Goal: Task Accomplishment & Management: Complete application form

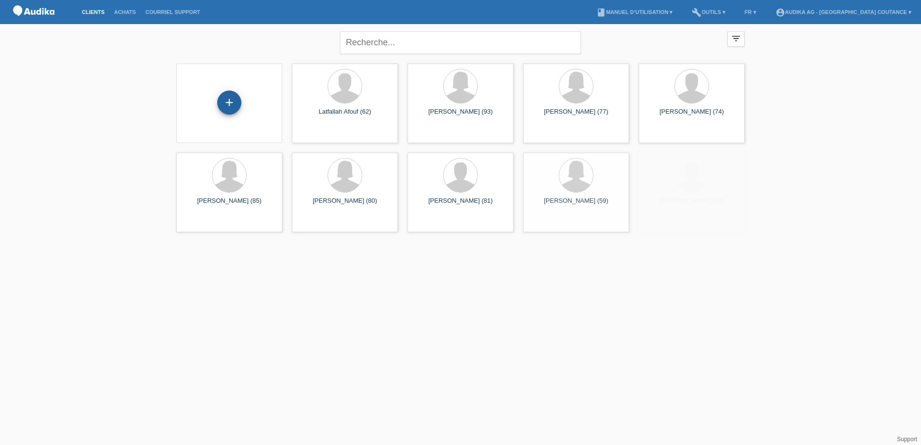
click at [225, 98] on div "+" at bounding box center [229, 103] width 24 height 24
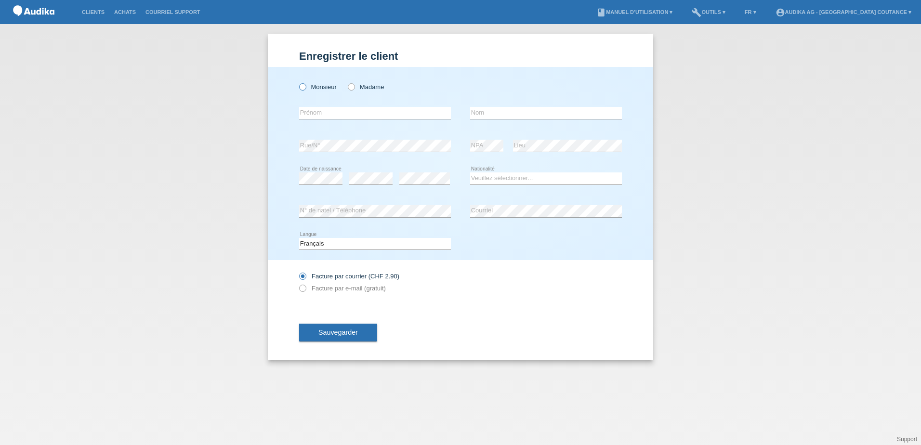
click at [308, 87] on label "Monsieur" at bounding box center [318, 86] width 38 height 7
click at [305, 87] on input "Monsieur" at bounding box center [302, 86] width 6 height 6
radio input "true"
click at [323, 112] on input "text" at bounding box center [375, 113] width 152 height 12
paste input "[PERSON_NAME]"
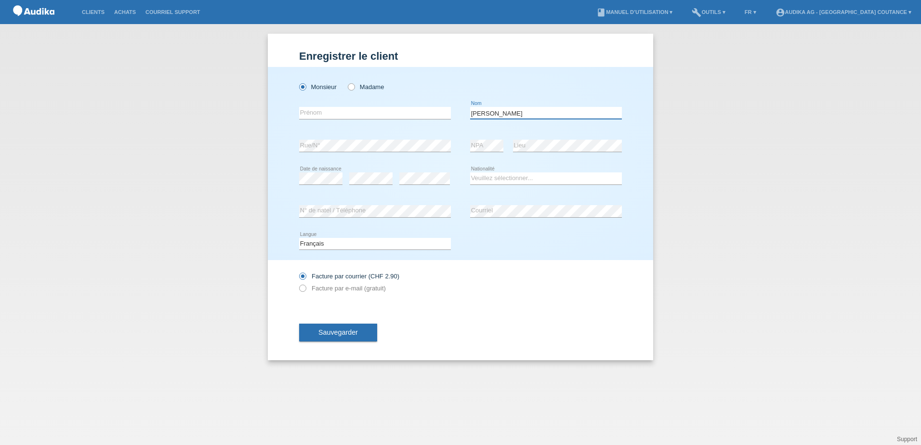
type input "[PERSON_NAME]"
click at [401, 117] on input "text" at bounding box center [375, 113] width 152 height 12
drag, startPoint x: 356, startPoint y: 104, endPoint x: 327, endPoint y: 117, distance: 32.1
click at [327, 117] on input "text" at bounding box center [375, 113] width 152 height 12
paste input "[PERSON_NAME]"
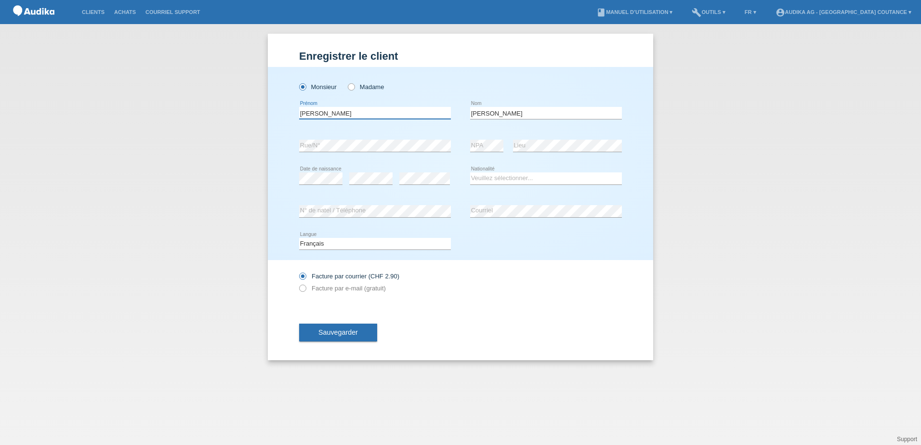
type input "[PERSON_NAME]"
click at [504, 178] on select "Veuillez sélectionner... Suisse Allemagne Autriche Liechtenstein ------------ A…" at bounding box center [546, 178] width 152 height 12
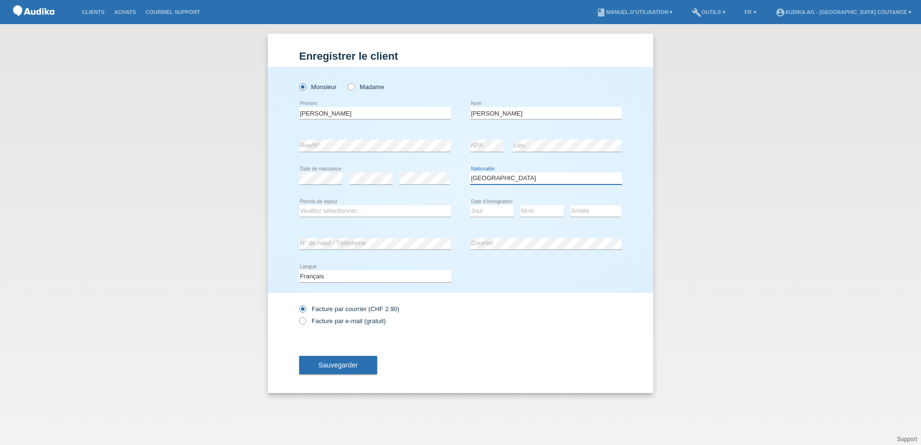
click at [508, 181] on select "Veuillez sélectionner... Suisse Allemagne Autriche Liechtenstein ------------ A…" at bounding box center [546, 178] width 152 height 12
select select "PT"
click at [470, 172] on select "Veuillez sélectionner... Suisse Allemagne Autriche Liechtenstein ------------ A…" at bounding box center [546, 178] width 152 height 12
click at [491, 215] on select "Jour 01 02 03 04 05 06 07 08 09 10 11" at bounding box center [491, 211] width 43 height 12
select select "11"
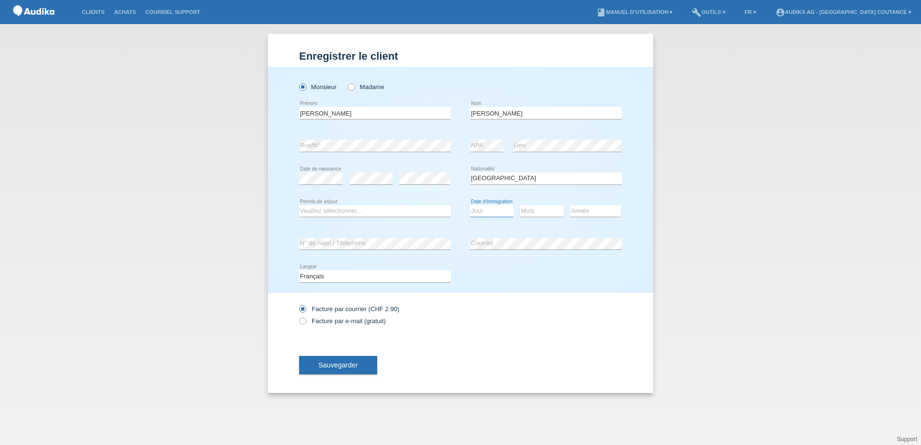
click at [470, 205] on select "Jour 01 02 03 04 05 06 07 08 09 10 11" at bounding box center [491, 211] width 43 height 12
drag, startPoint x: 539, startPoint y: 206, endPoint x: 538, endPoint y: 216, distance: 10.1
click at [538, 213] on select "Mois 01 02 03 04 05 06 07 08 09 10 11" at bounding box center [541, 211] width 43 height 12
select select "03"
click at [520, 205] on select "Mois 01 02 03 04 05 06 07 08 09 10 11" at bounding box center [541, 211] width 43 height 12
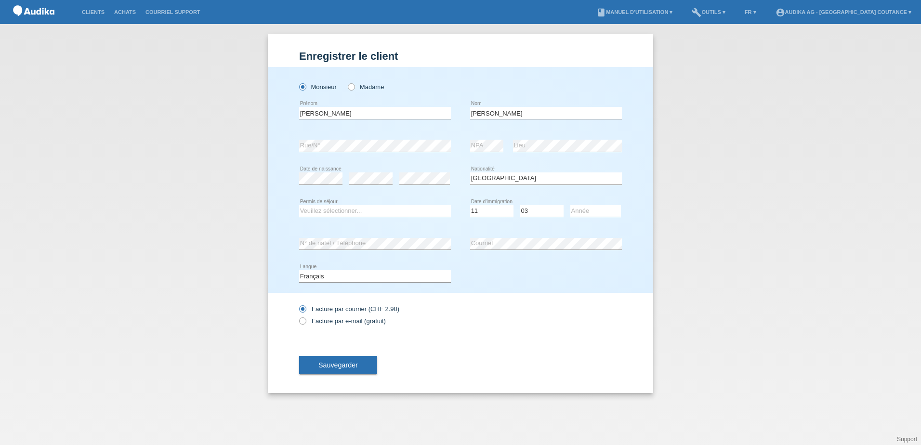
click at [577, 215] on select "Année 2025 2024 2023 2022 2021 2020 2019 2018 2017 2016 2015 2014 2013 2012 201…" at bounding box center [595, 211] width 51 height 12
select select "1983"
click at [570, 205] on select "Année 2025 2024 2023 2022 2021 2020 2019 2018 2017 2016 2015 2014 2013 2012 201…" at bounding box center [595, 211] width 51 height 12
click at [331, 246] on div "Monsieur Madame Fernando error Prénom Da Silva error Nom error" at bounding box center [460, 180] width 385 height 226
drag, startPoint x: 531, startPoint y: 282, endPoint x: 528, endPoint y: 276, distance: 6.3
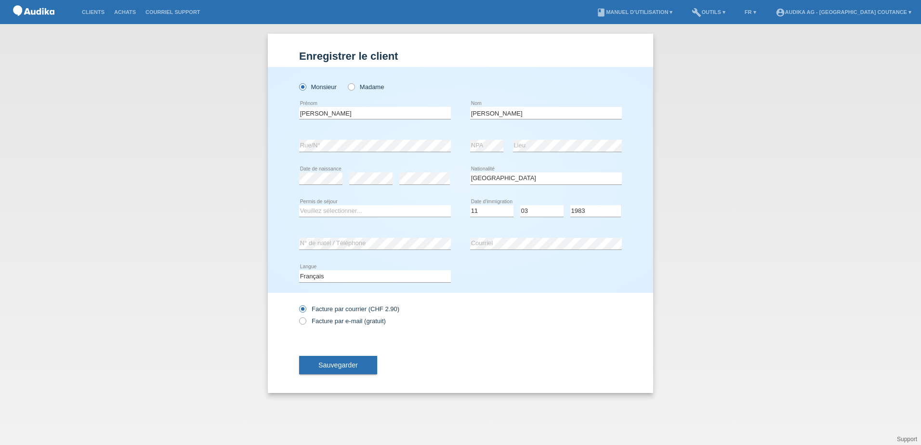
click at [529, 281] on div "Deutsch Français Italiano English error Langue" at bounding box center [460, 276] width 323 height 33
click at [527, 244] on div "error N° de natel / Téléphone error Courriel" at bounding box center [460, 243] width 323 height 33
click at [357, 361] on button "Sauvegarder" at bounding box center [338, 365] width 78 height 18
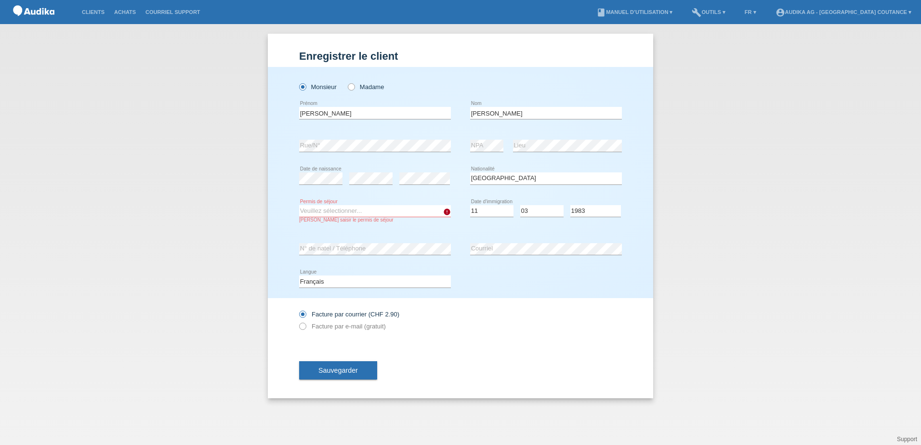
drag, startPoint x: 348, startPoint y: 199, endPoint x: 353, endPoint y: 212, distance: 14.0
click at [349, 199] on div "Veuillez sélectionner... C B B - Statut de réfugié Autre error Permis de séjour…" at bounding box center [375, 214] width 152 height 38
click at [367, 212] on select "Veuillez sélectionner... C B B - Statut de réfugié Autre" at bounding box center [375, 211] width 152 height 12
select select "C"
click at [299, 205] on select "Veuillez sélectionner... C B B - Statut de réfugié Autre" at bounding box center [375, 211] width 152 height 12
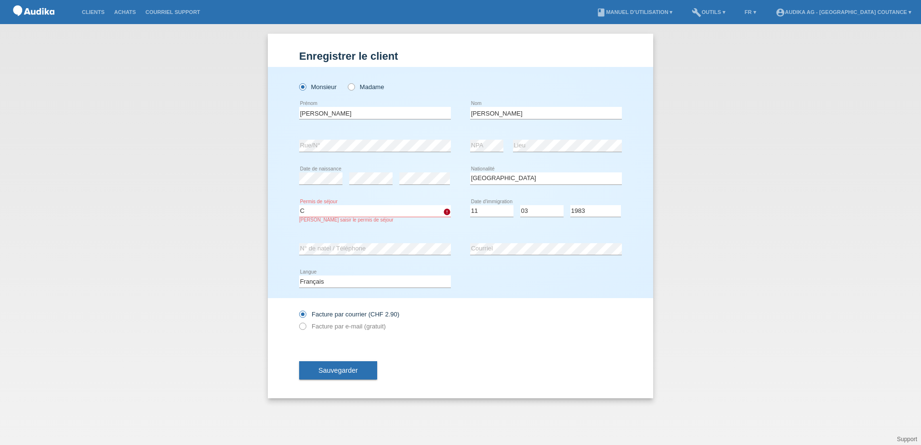
click at [347, 372] on span "Sauvegarder" at bounding box center [337, 370] width 39 height 8
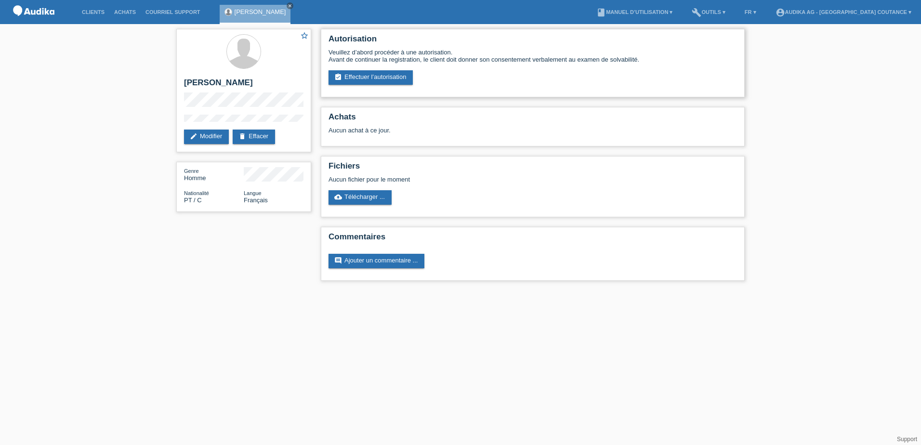
click at [385, 86] on div "Autorisation Veuillez d’abord procéder à une autorisation. Avant de continuer l…" at bounding box center [533, 63] width 424 height 68
click at [389, 77] on link "assignment_turned_in Effectuer l’autorisation" at bounding box center [370, 77] width 84 height 14
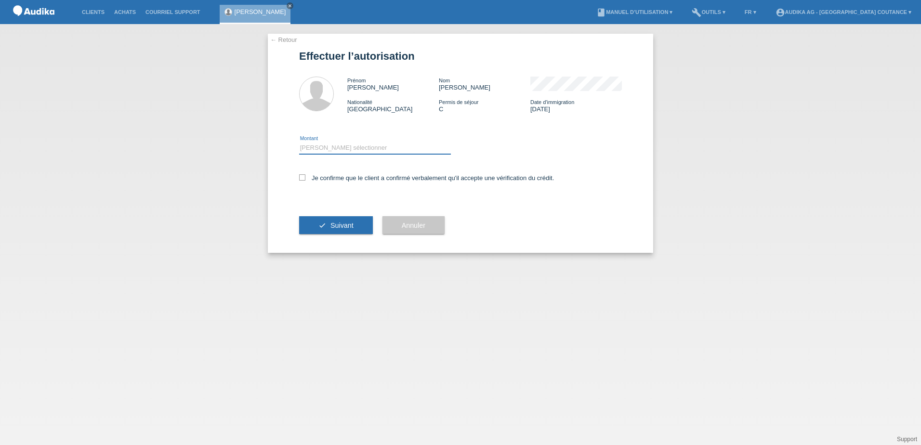
click at [317, 149] on select "Veuillez sélectionner CHF 1.00 - CHF 499.00 CHF 500.00 - CHF 1'999.00 CHF 2'000…" at bounding box center [375, 148] width 152 height 12
select select "3"
click at [299, 142] on select "Veuillez sélectionner CHF 1.00 - CHF 499.00 CHF 500.00 - CHF 1'999.00 CHF 2'000…" at bounding box center [375, 148] width 152 height 12
click at [307, 180] on label "Je confirme que le client a confirmé verbalement qu'il accepte une vérification…" at bounding box center [426, 177] width 255 height 7
click at [305, 180] on input "Je confirme que le client a confirmé verbalement qu'il accepte une vérification…" at bounding box center [302, 177] width 6 height 6
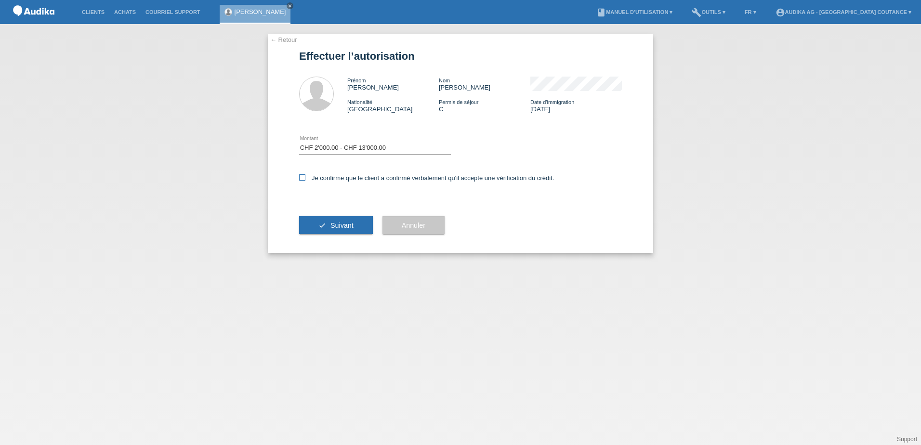
checkbox input "true"
click at [347, 231] on button "check Suivant" at bounding box center [336, 225] width 74 height 18
